Goal: Check status: Check status

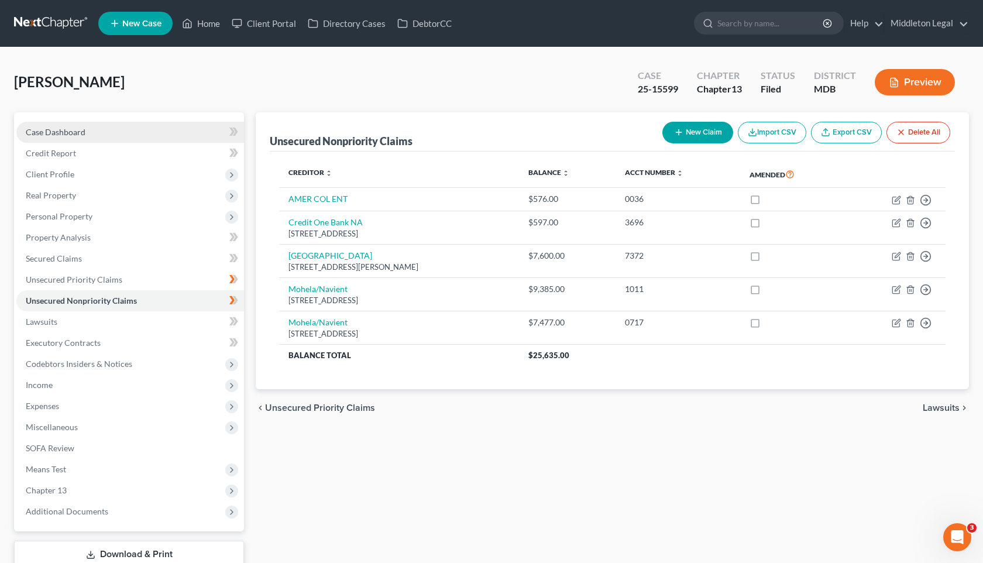
click at [95, 130] on link "Case Dashboard" at bounding box center [130, 132] width 228 height 21
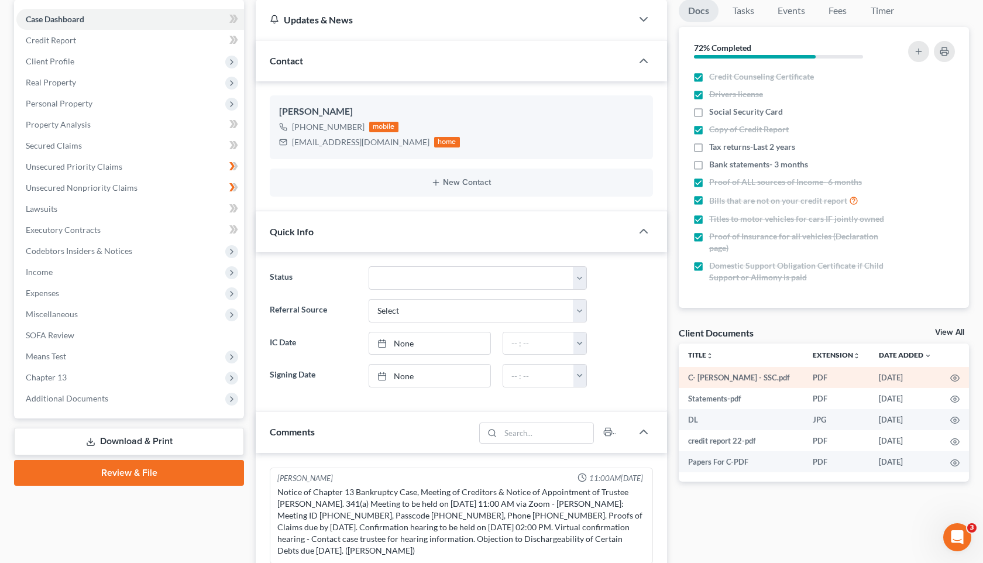
scroll to position [115, 0]
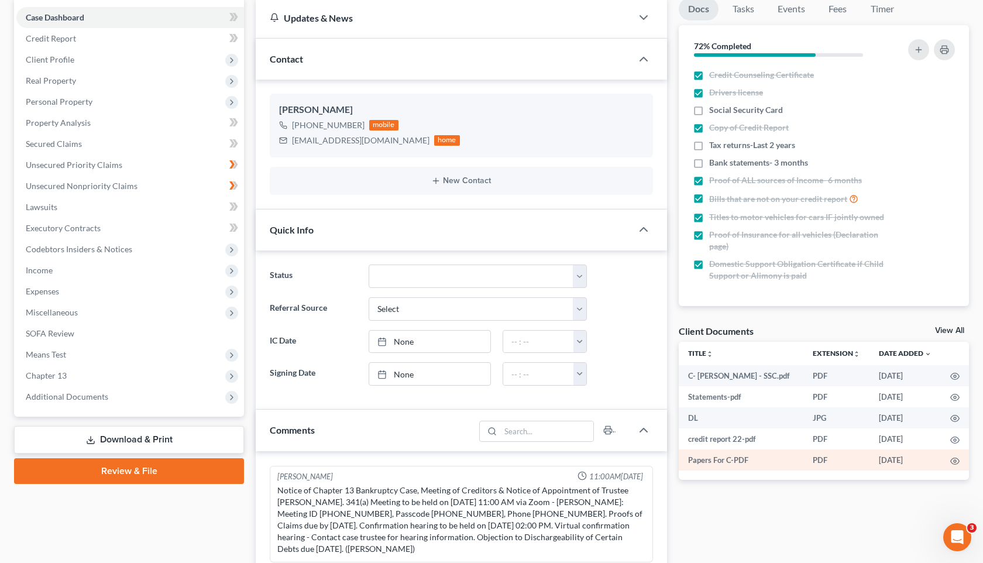
click at [789, 459] on td "Papers For C-PDF" at bounding box center [741, 459] width 125 height 21
click at [951, 462] on icon "button" at bounding box center [955, 461] width 9 height 6
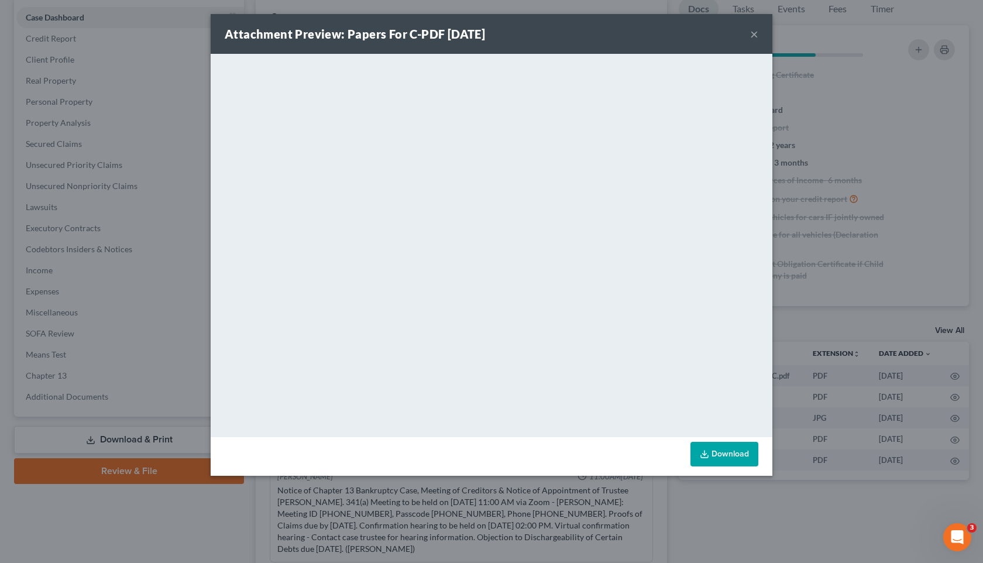
click at [747, 40] on div "Attachment Preview: Papers For C-PDF [DATE] ×" at bounding box center [492, 34] width 562 height 40
click at [757, 39] on button "×" at bounding box center [754, 34] width 8 height 14
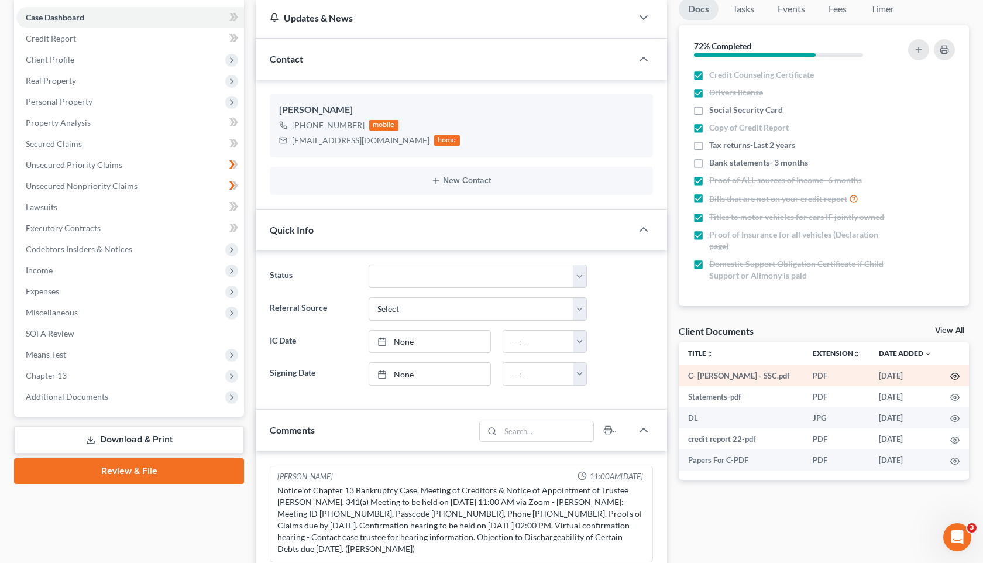
click at [954, 378] on icon "button" at bounding box center [954, 376] width 9 height 9
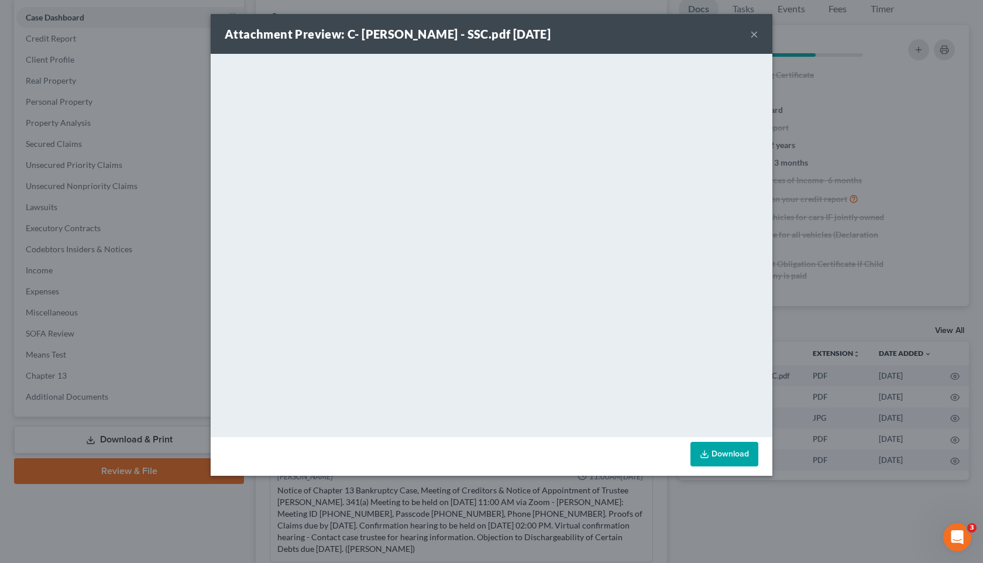
click at [755, 36] on button "×" at bounding box center [754, 34] width 8 height 14
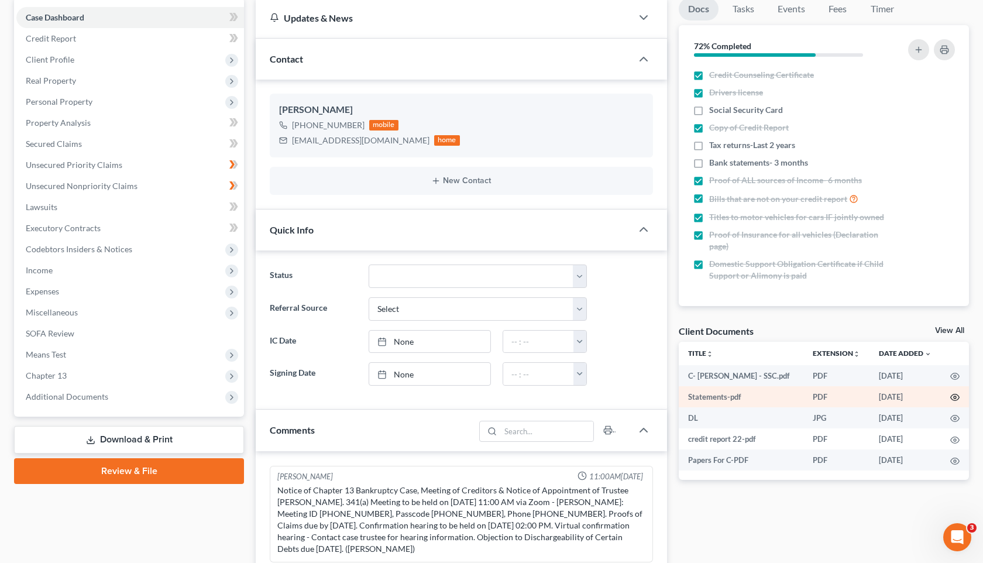
click at [957, 396] on icon "button" at bounding box center [954, 397] width 9 height 9
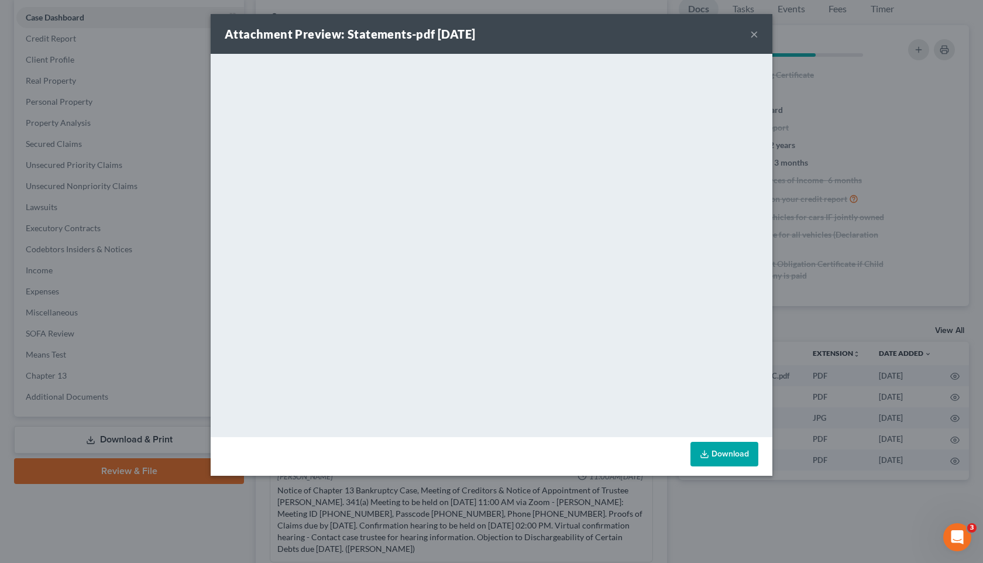
click at [756, 39] on button "×" at bounding box center [754, 34] width 8 height 14
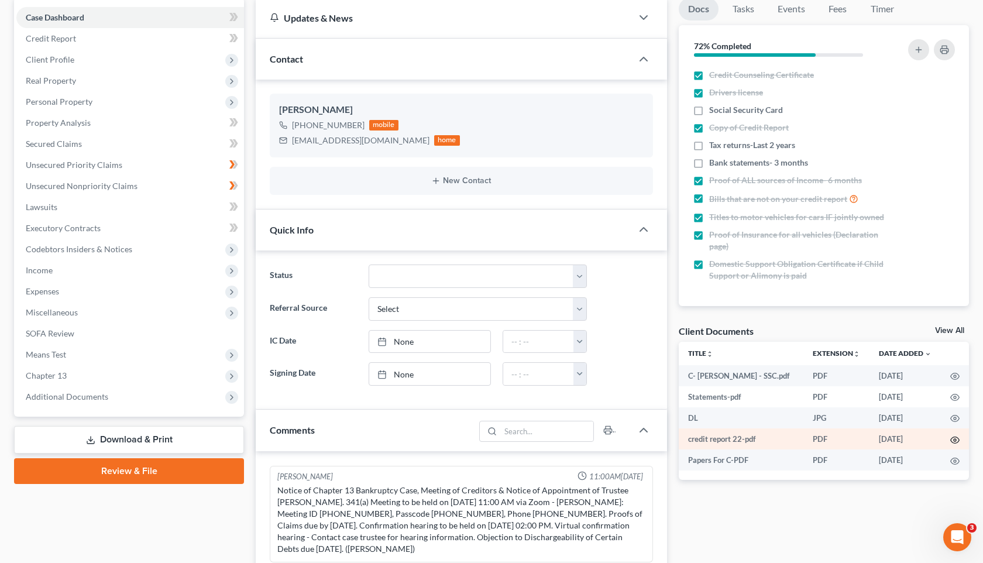
click at [954, 436] on icon "button" at bounding box center [955, 439] width 9 height 6
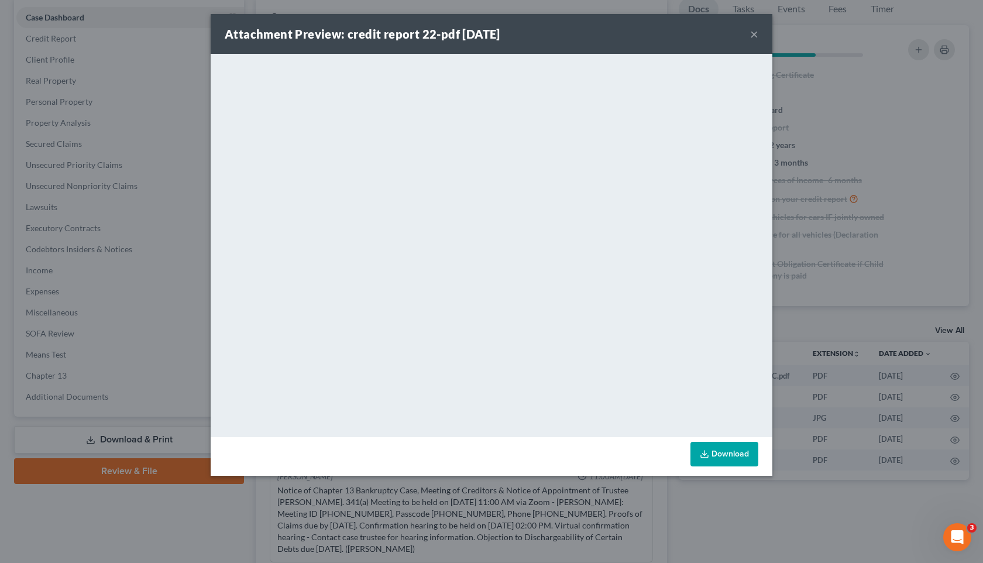
click at [756, 34] on button "×" at bounding box center [754, 34] width 8 height 14
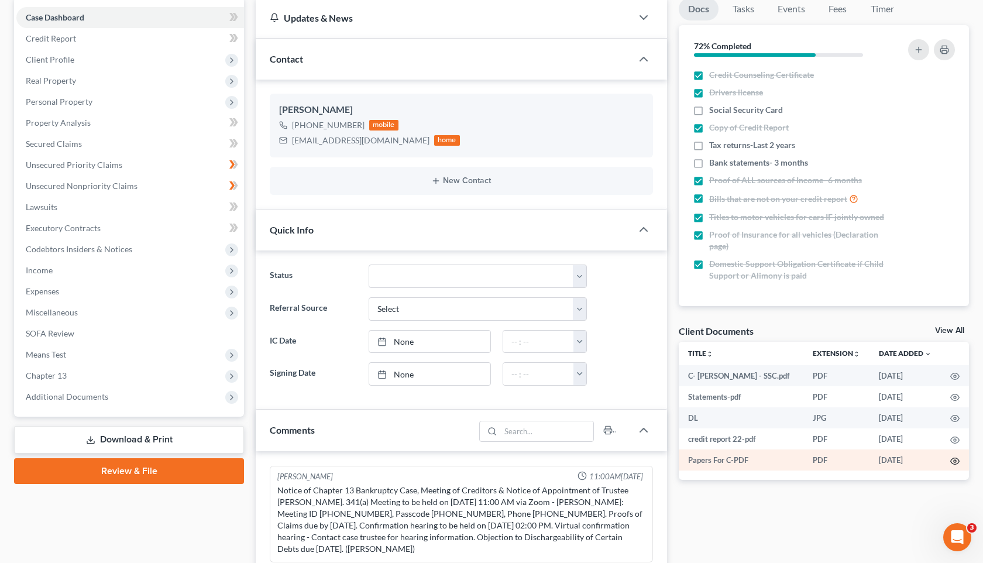
click at [951, 460] on icon "button" at bounding box center [954, 460] width 9 height 9
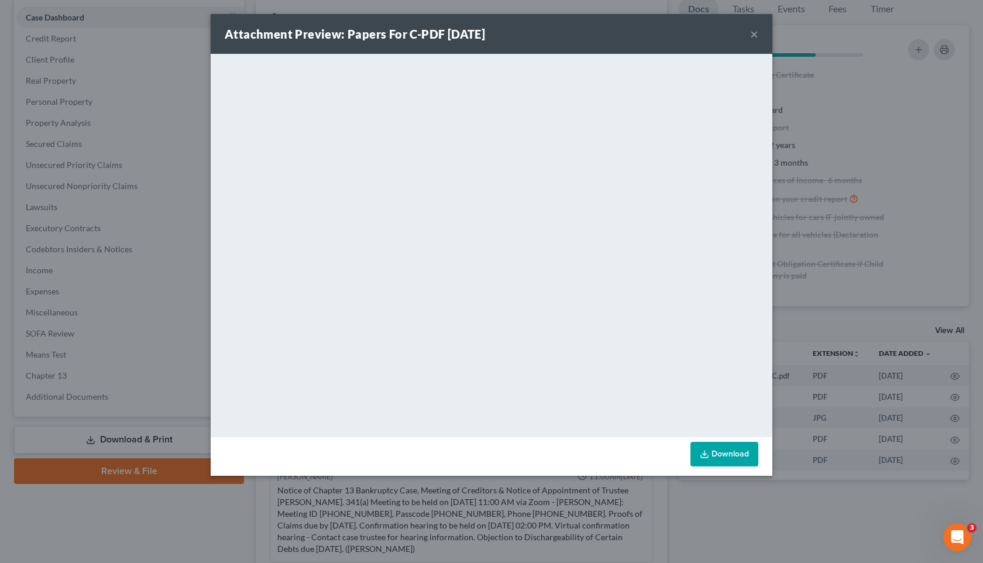
click at [754, 33] on button "×" at bounding box center [754, 34] width 8 height 14
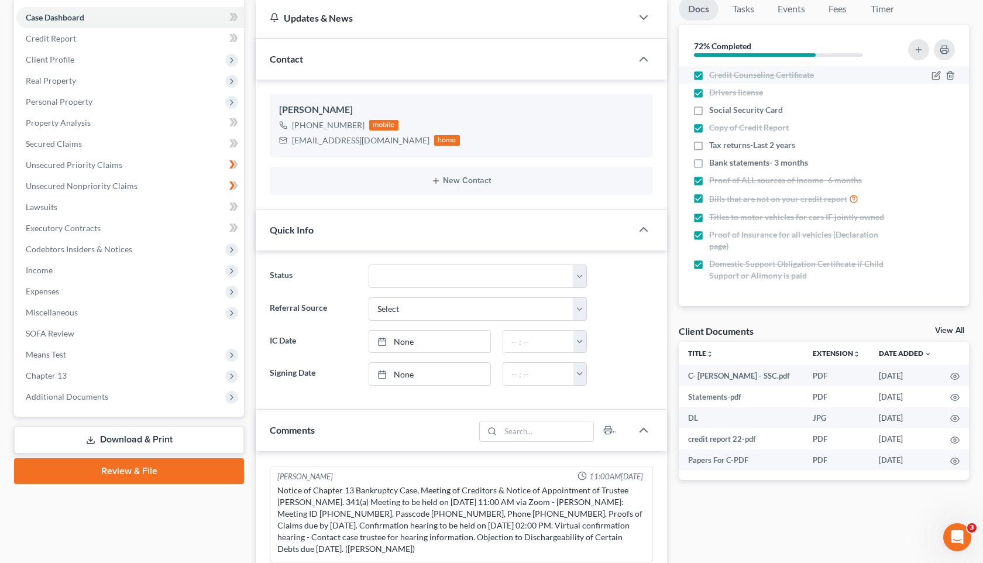
click at [709, 77] on label "Credit Counseling Certificate" at bounding box center [761, 75] width 105 height 12
click at [714, 77] on input "Credit Counseling Certificate" at bounding box center [718, 73] width 8 height 8
checkbox input "false"
